Goal: Information Seeking & Learning: Learn about a topic

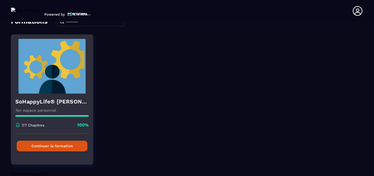
scroll to position [48, 0]
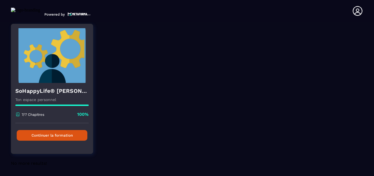
click at [52, 130] on button "Continuer la formation" at bounding box center [52, 135] width 71 height 11
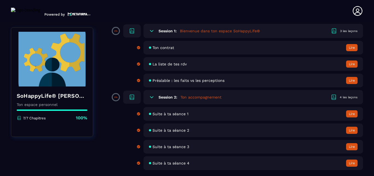
scroll to position [64, 0]
click at [175, 161] on span "Suite à ta séance 4" at bounding box center [171, 163] width 37 height 4
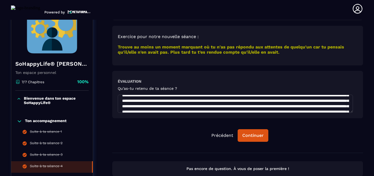
scroll to position [38, 0]
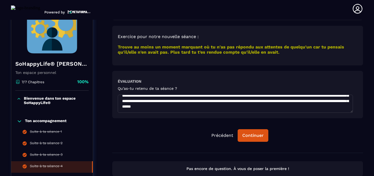
click at [262, 95] on textarea "**********" at bounding box center [235, 104] width 235 height 18
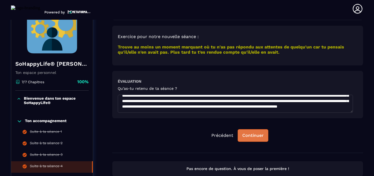
type textarea "**********"
click at [250, 133] on div "Continuer" at bounding box center [252, 135] width 21 height 5
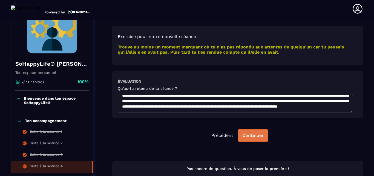
click at [250, 133] on div "Continuer" at bounding box center [252, 135] width 21 height 5
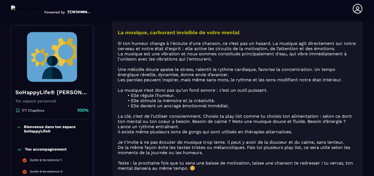
scroll to position [587, 0]
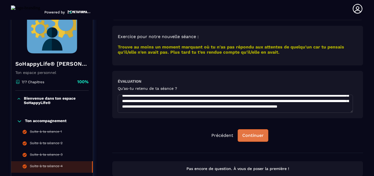
click at [251, 133] on div "Continuer" at bounding box center [252, 135] width 21 height 5
